Goal: Task Accomplishment & Management: Complete application form

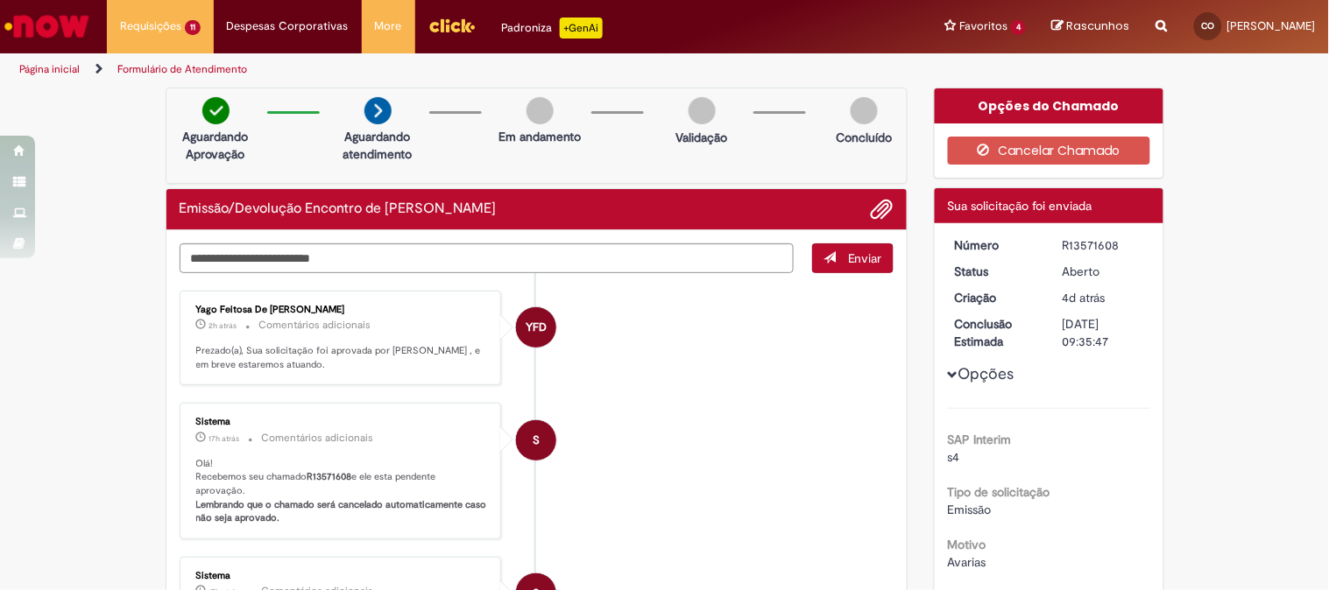
scroll to position [97, 0]
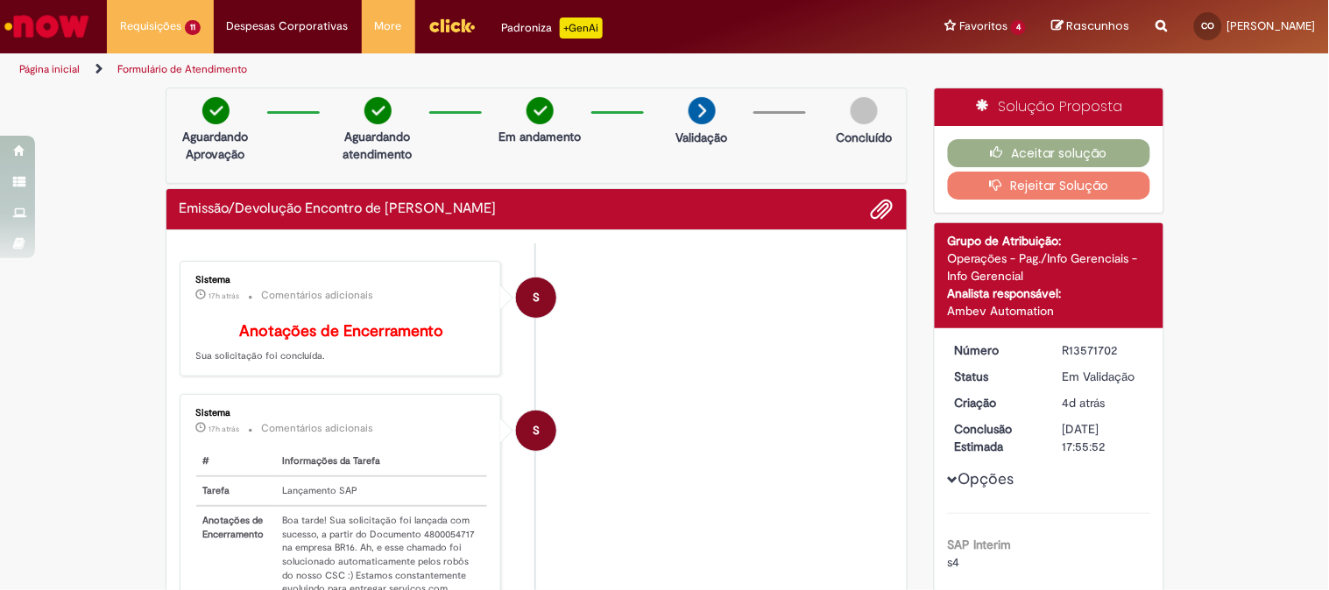
scroll to position [97, 0]
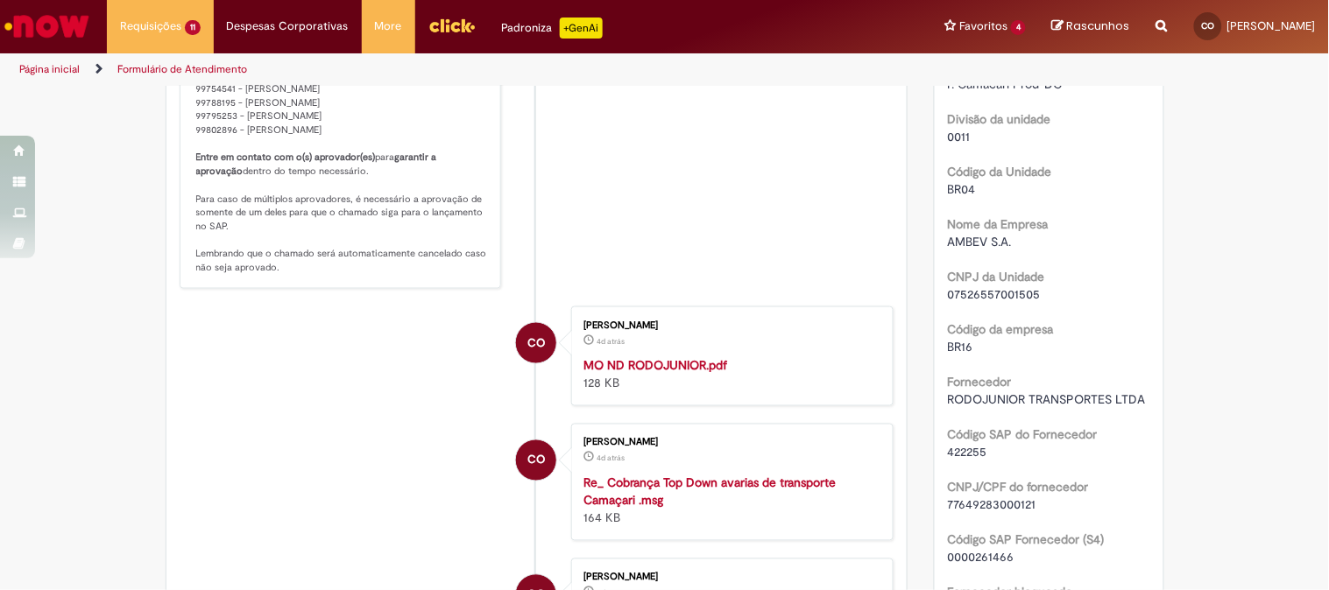
scroll to position [681, 0]
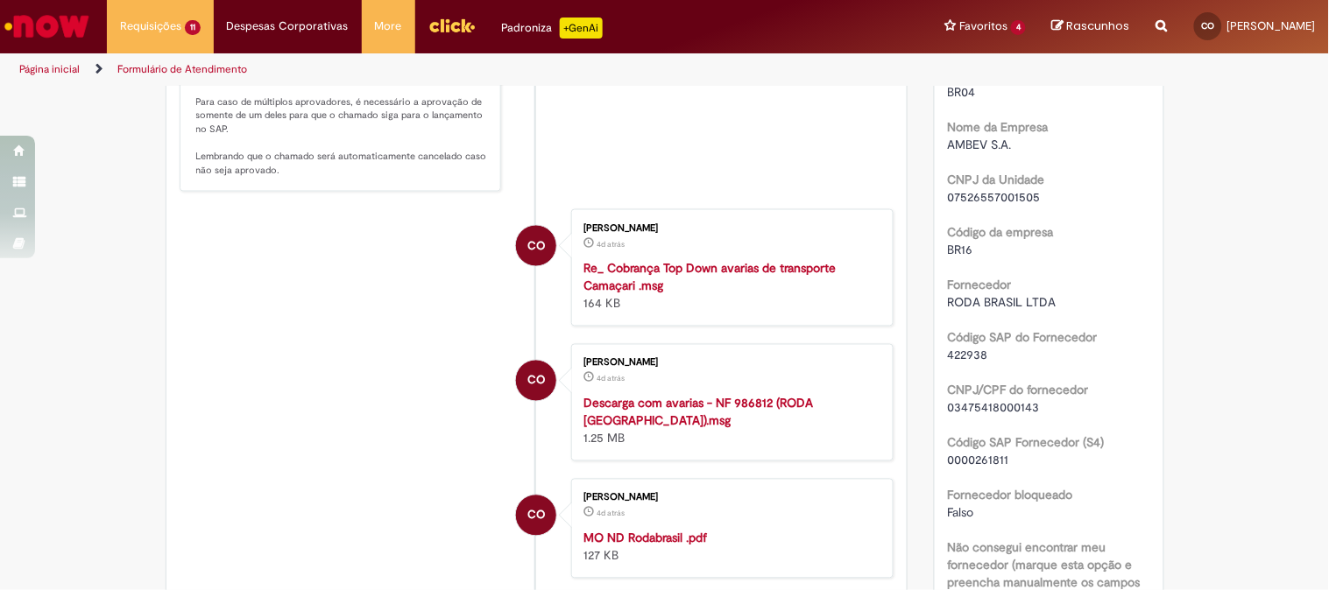
scroll to position [778, 0]
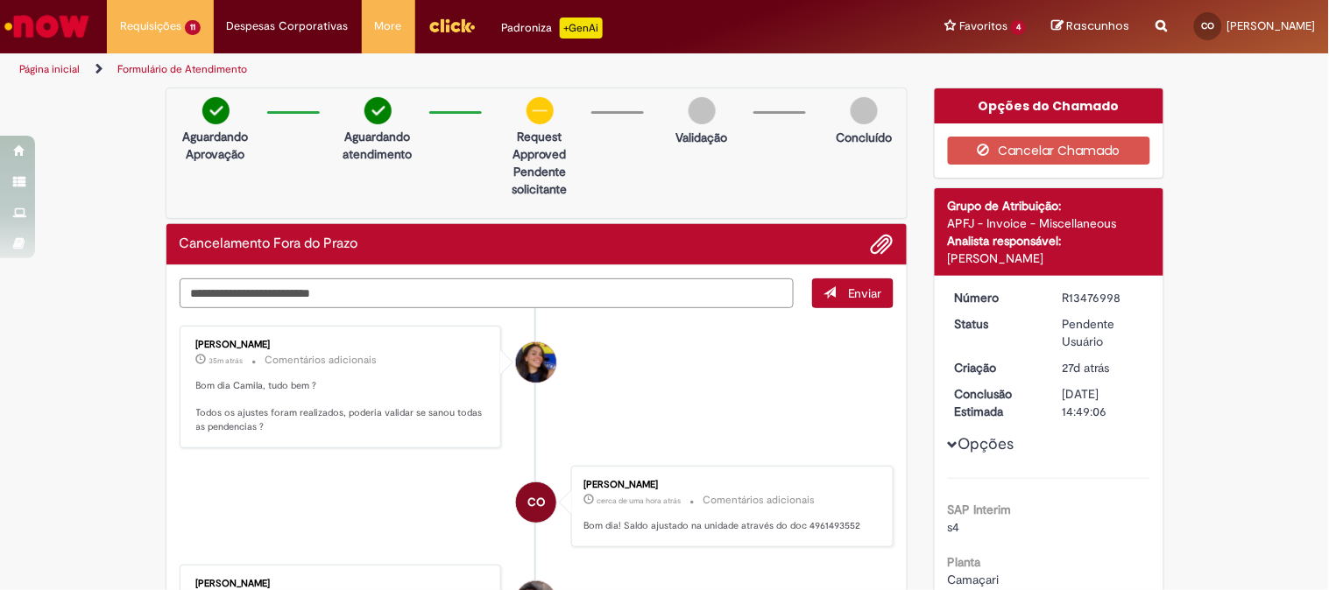
click at [311, 304] on textarea "Digite sua mensagem aqui..." at bounding box center [487, 294] width 615 height 30
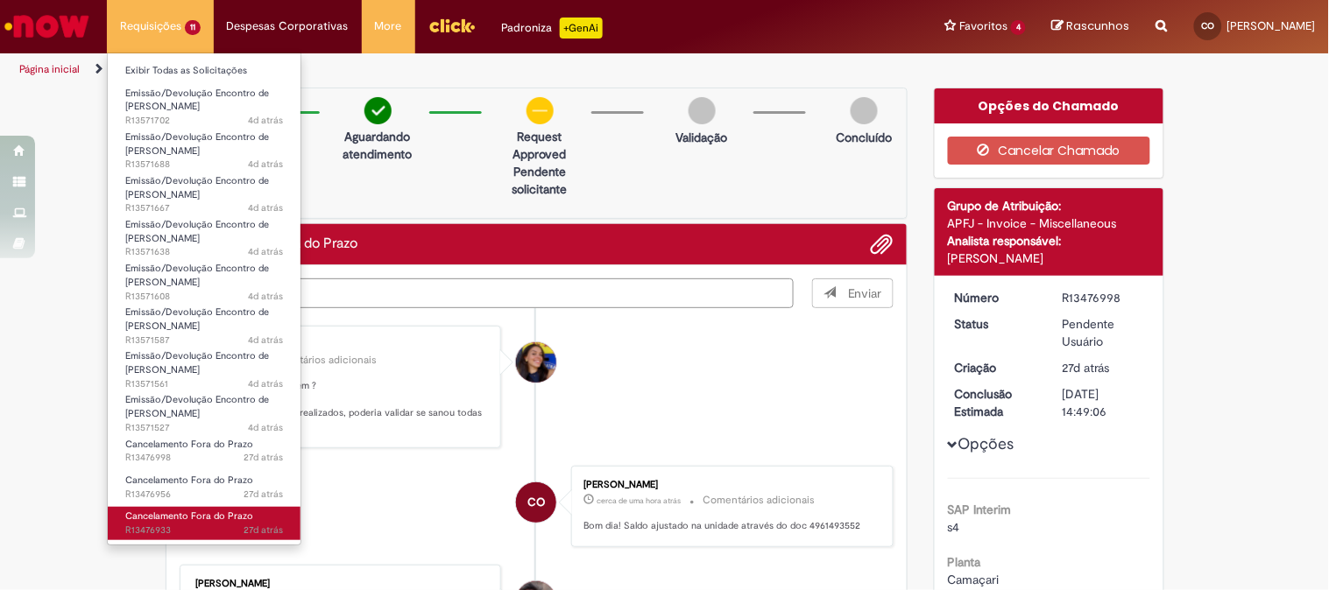
type textarea "**********"
